Goal: Information Seeking & Learning: Learn about a topic

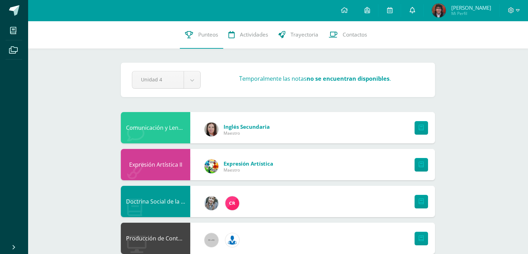
click at [410, 11] on link at bounding box center [412, 10] width 22 height 21
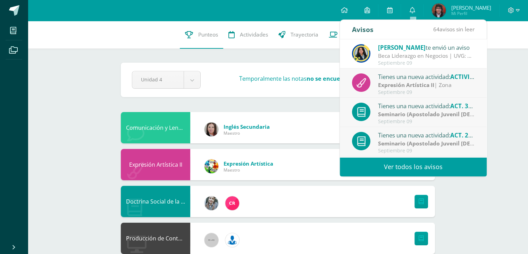
click at [398, 164] on link "Ver todos los avisos" at bounding box center [413, 166] width 147 height 19
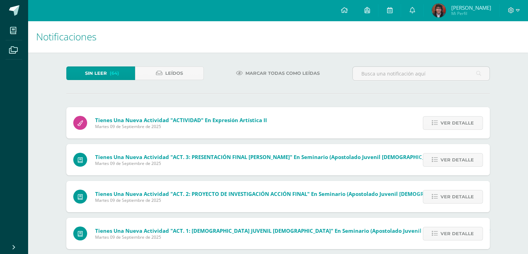
click at [309, 71] on span "Marcar todas como leídas" at bounding box center [283, 73] width 74 height 13
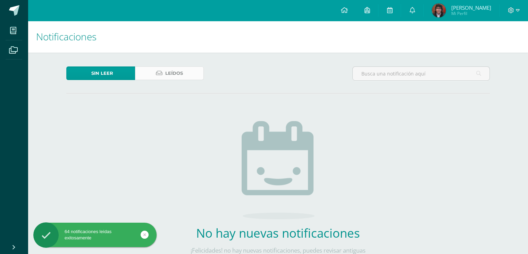
click at [188, 74] on link "Leídos" at bounding box center [169, 73] width 69 height 14
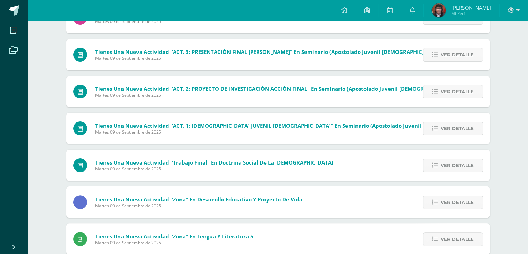
drag, startPoint x: 245, startPoint y: 93, endPoint x: 233, endPoint y: 139, distance: 47.3
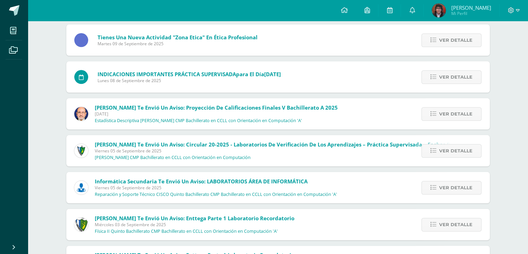
scroll to position [784, 0]
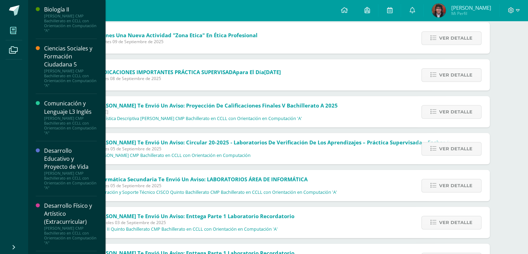
click at [10, 34] on icon at bounding box center [13, 30] width 6 height 7
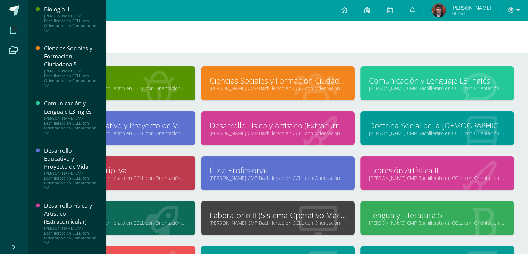
click at [416, 77] on link "Comunicación y Lenguaje L3 Inglés" at bounding box center [437, 80] width 136 height 11
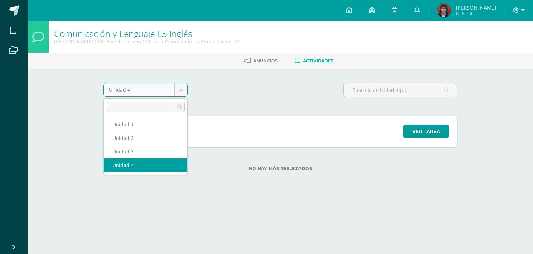
click at [180, 93] on body "Mis cursos Archivos Cerrar panel Biología II Quinto Bachillerato CMP Bachillera…" at bounding box center [266, 96] width 533 height 193
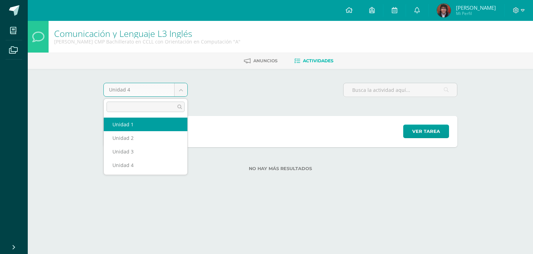
select select "Unidad 1"
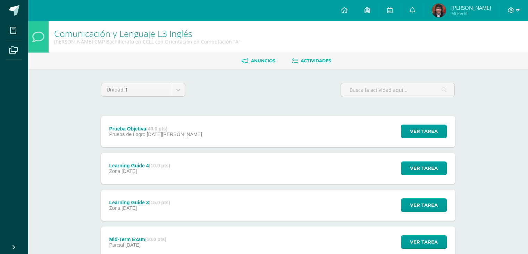
click at [265, 58] on span "Anuncios" at bounding box center [263, 60] width 24 height 5
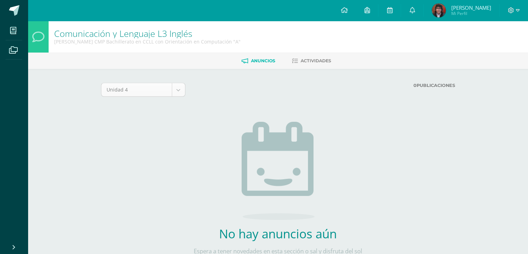
click at [178, 85] on body "Mis cursos Archivos Cerrar panel Biología II Quinto Bachillerato CMP Bachillera…" at bounding box center [264, 145] width 528 height 291
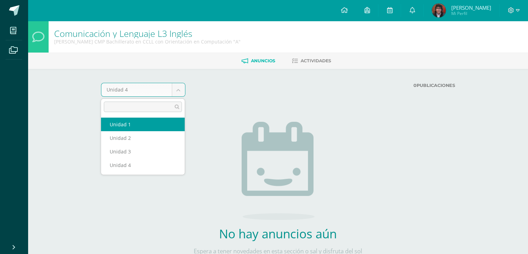
select select "Unidad 1"
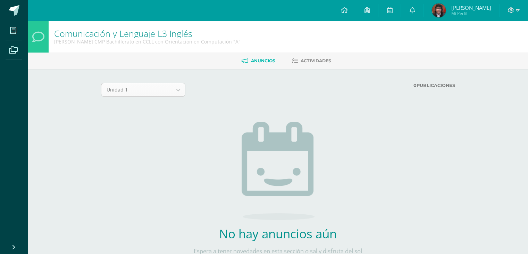
click at [181, 86] on body "Mis cursos Archivos Cerrar panel Biología II Quinto Bachillerato CMP Bachillera…" at bounding box center [264, 145] width 528 height 291
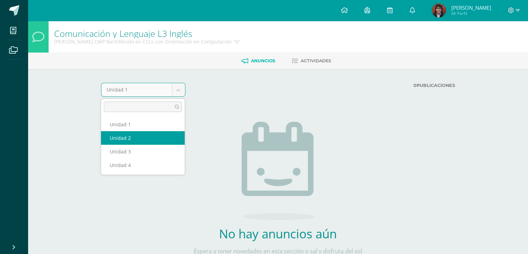
select select "Unidad 2"
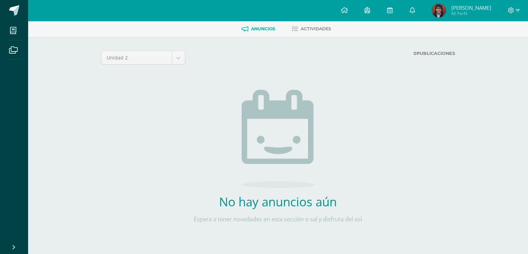
scroll to position [35, 0]
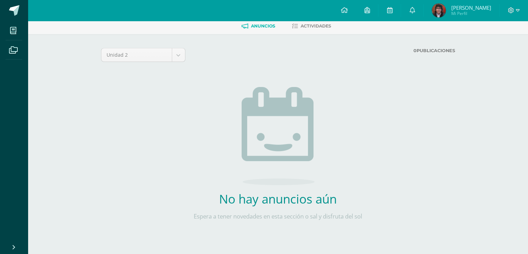
click at [178, 62] on div "Unidad 2 Unidad 1 Unidad 2 Unidad 3 Unidad 4" at bounding box center [143, 57] width 90 height 19
click at [178, 60] on body "Mis cursos Archivos Cerrar panel Biología II Quinto Bachillerato CMP Bachillera…" at bounding box center [264, 110] width 528 height 291
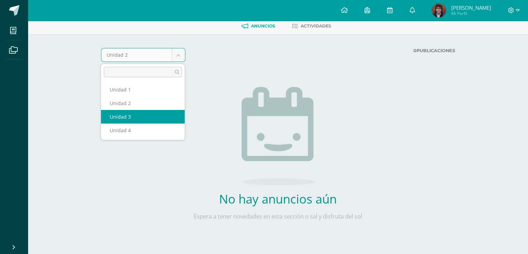
select select "Unidad 3"
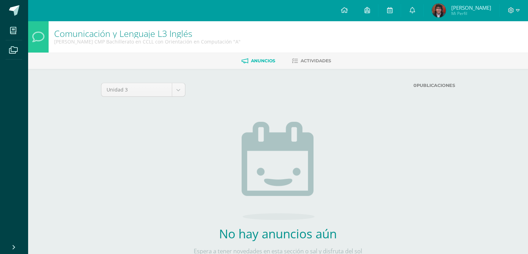
drag, startPoint x: 47, startPoint y: 34, endPoint x: 74, endPoint y: 32, distance: 26.5
click at [74, 32] on div "Comunicación y Lenguaje L3 Inglés Quinto Bachillerato CMP Bachillerato en CCLL …" at bounding box center [278, 37] width 500 height 32
